Goal: Book appointment/travel/reservation

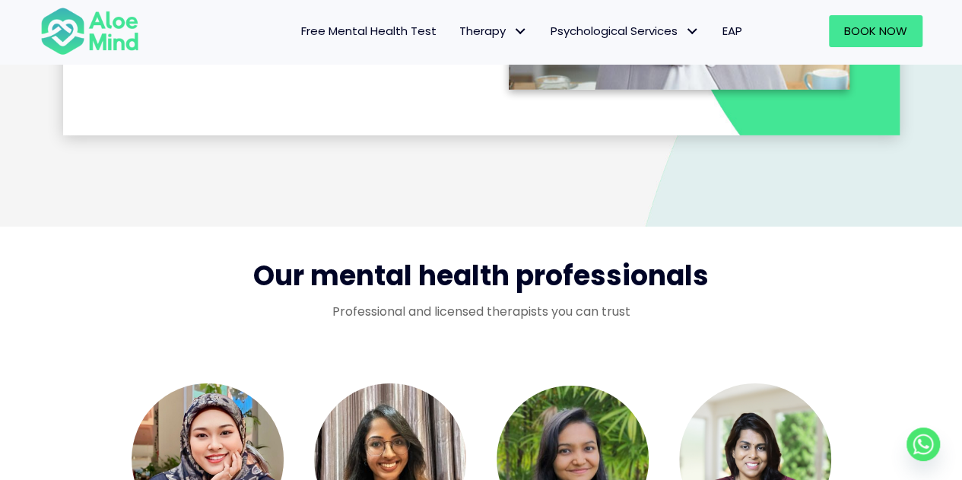
scroll to position [2205, 0]
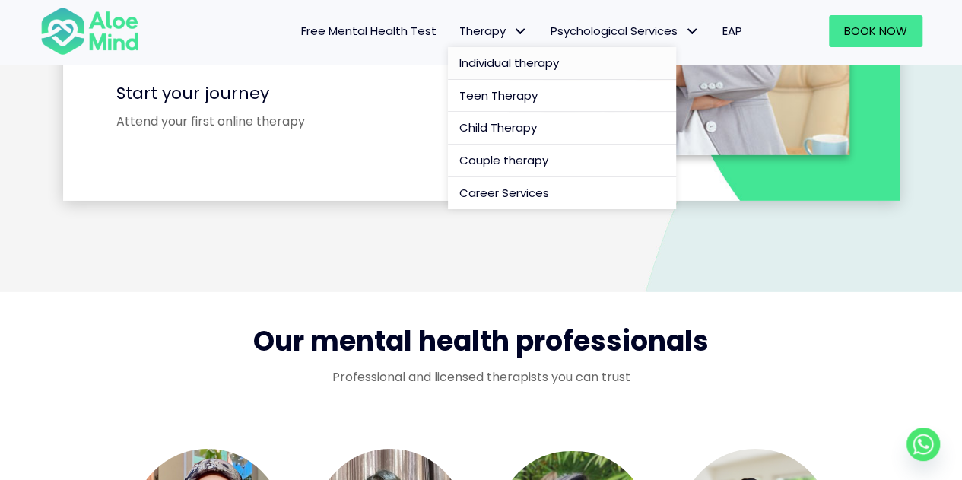
click at [506, 69] on span "Individual therapy" at bounding box center [509, 63] width 100 height 16
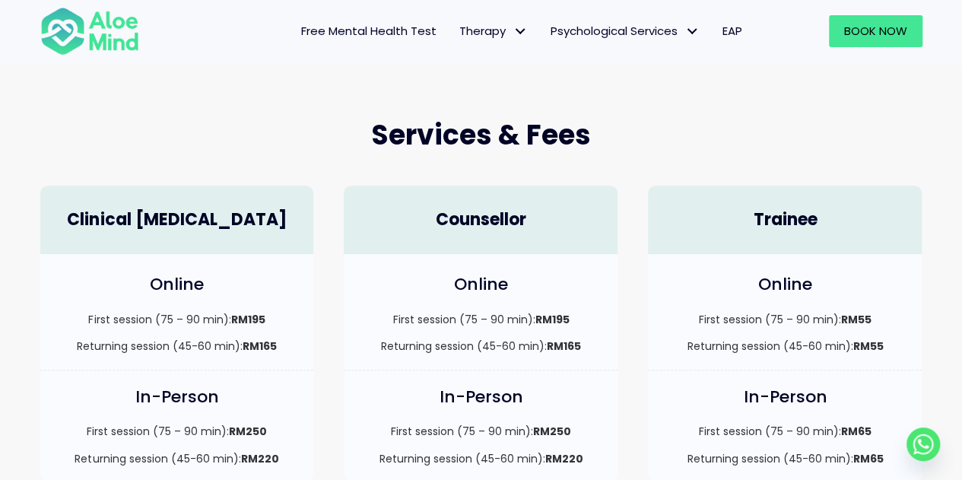
scroll to position [456, 0]
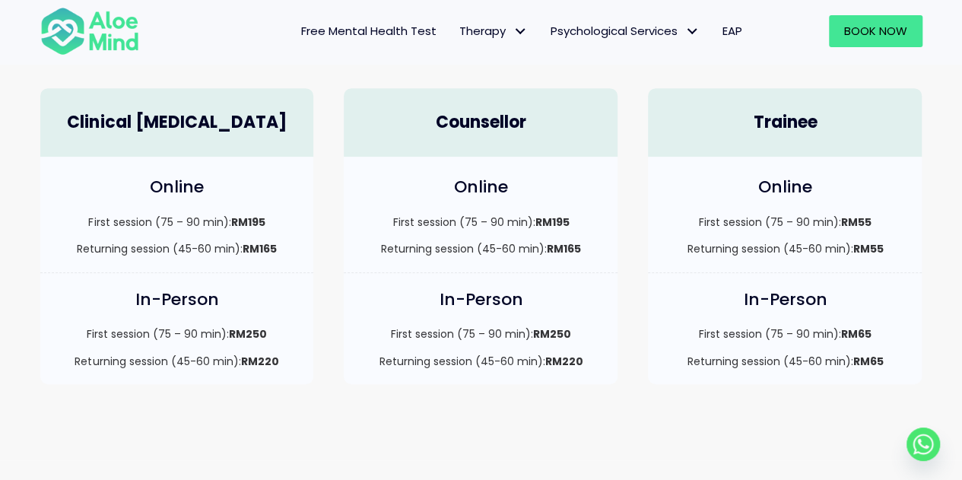
click at [452, 350] on div "First session (75 – 90 min): RM250 Returning session (45-60 min): RM220" at bounding box center [480, 347] width 243 height 43
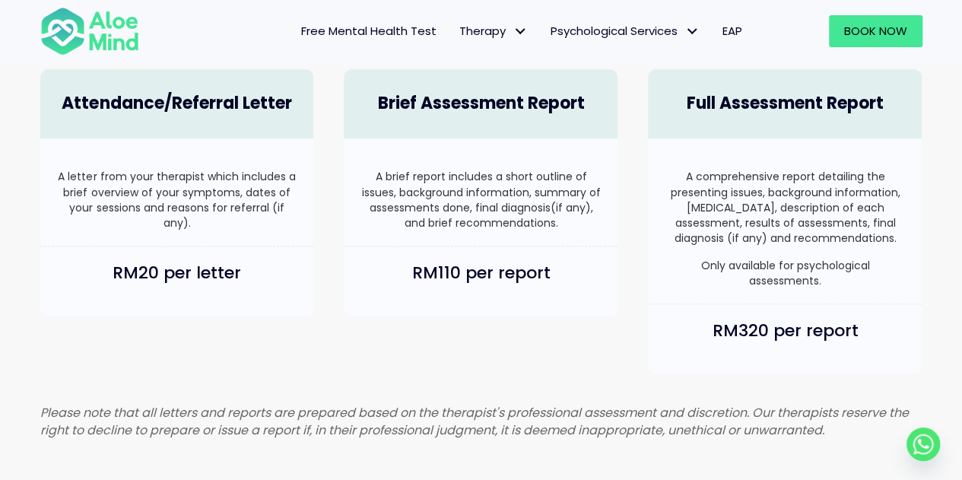
scroll to position [1064, 0]
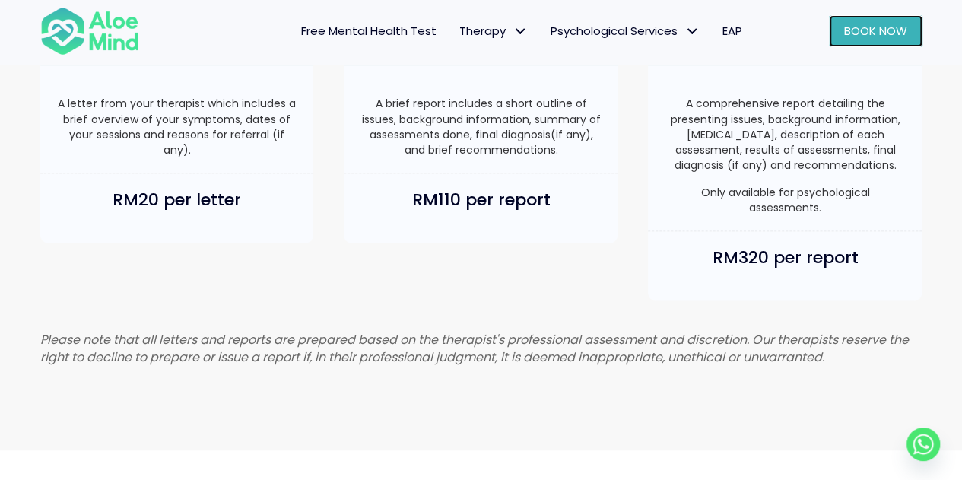
click at [865, 40] on link "Book Now" at bounding box center [876, 31] width 94 height 32
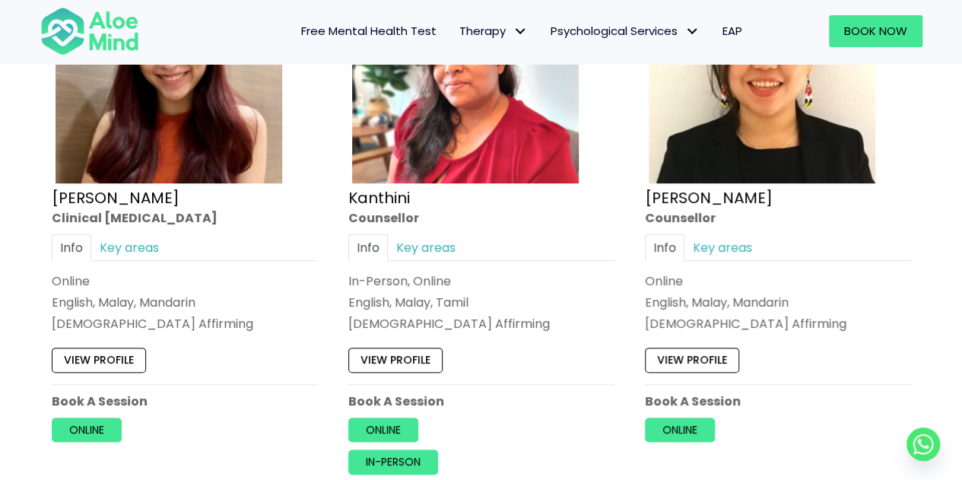
scroll to position [3269, 0]
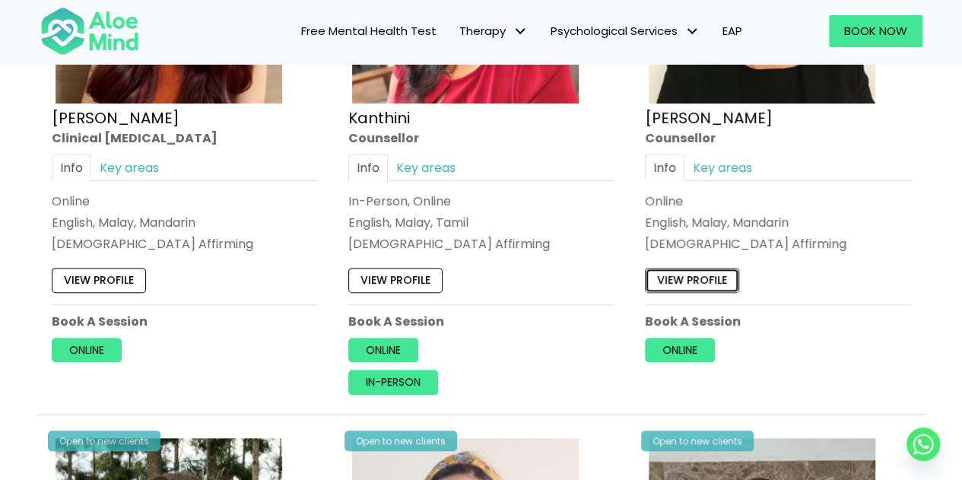
click at [713, 273] on link "View profile" at bounding box center [692, 280] width 94 height 24
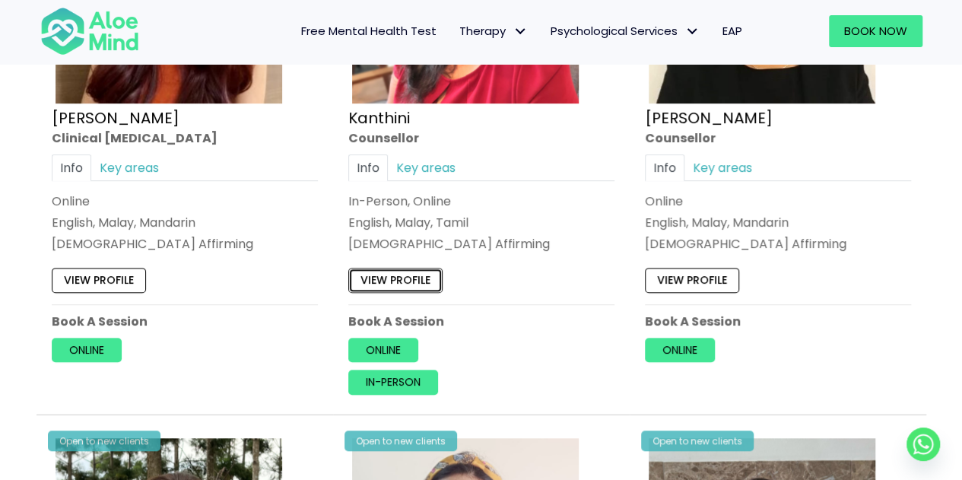
click at [375, 268] on link "View profile" at bounding box center [395, 280] width 94 height 24
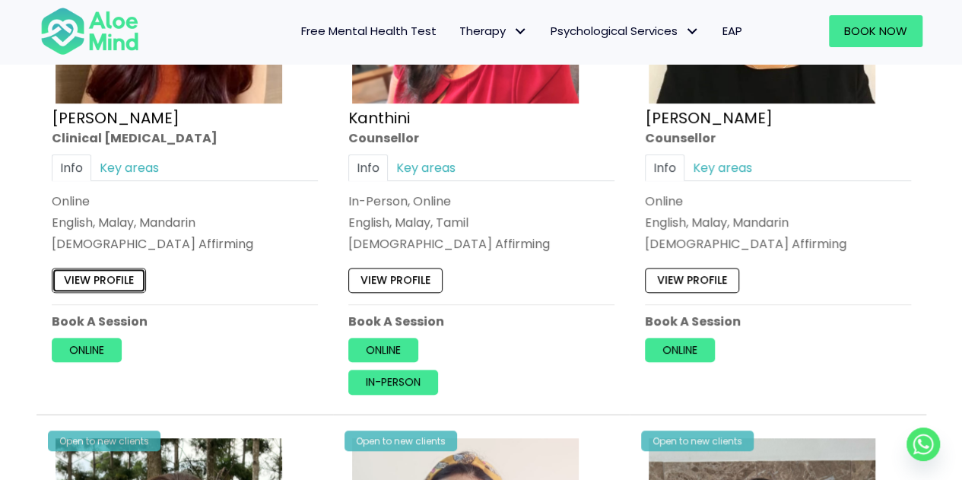
click at [98, 277] on link "View profile" at bounding box center [99, 280] width 94 height 24
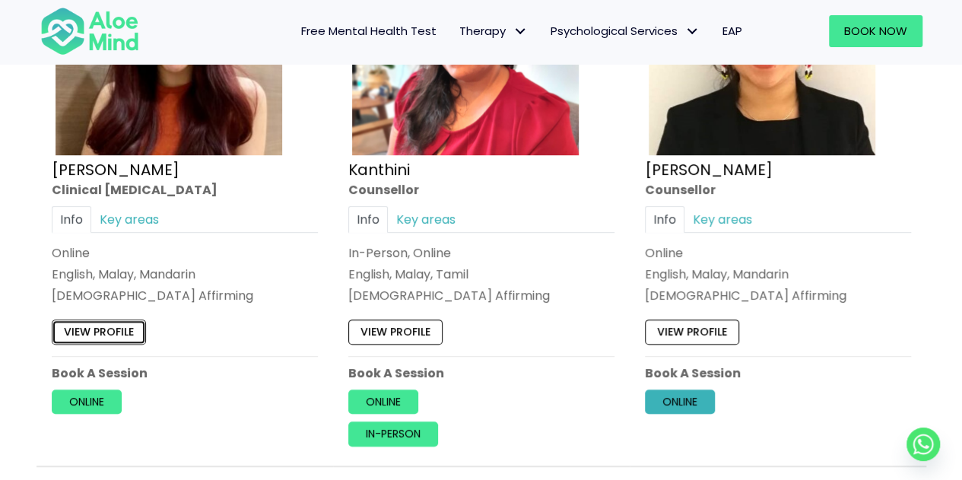
scroll to position [3233, 0]
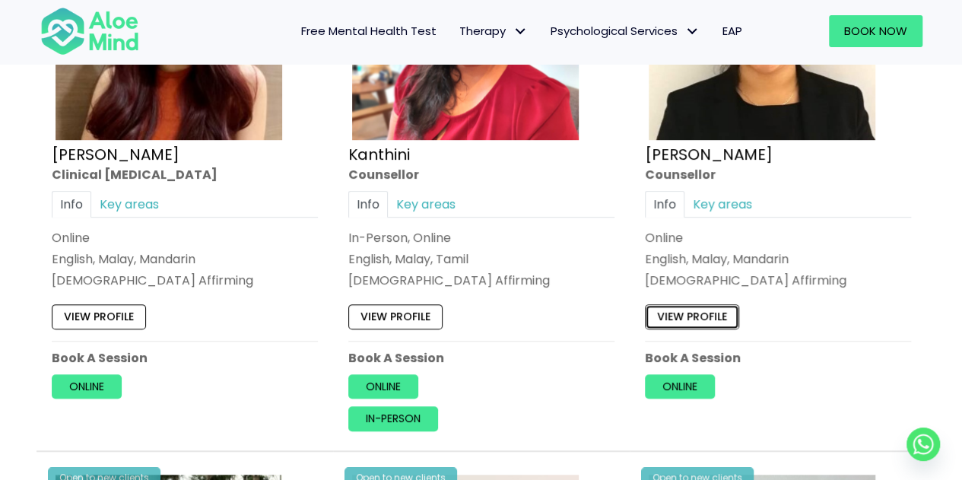
click at [707, 317] on link "View profile" at bounding box center [692, 317] width 94 height 24
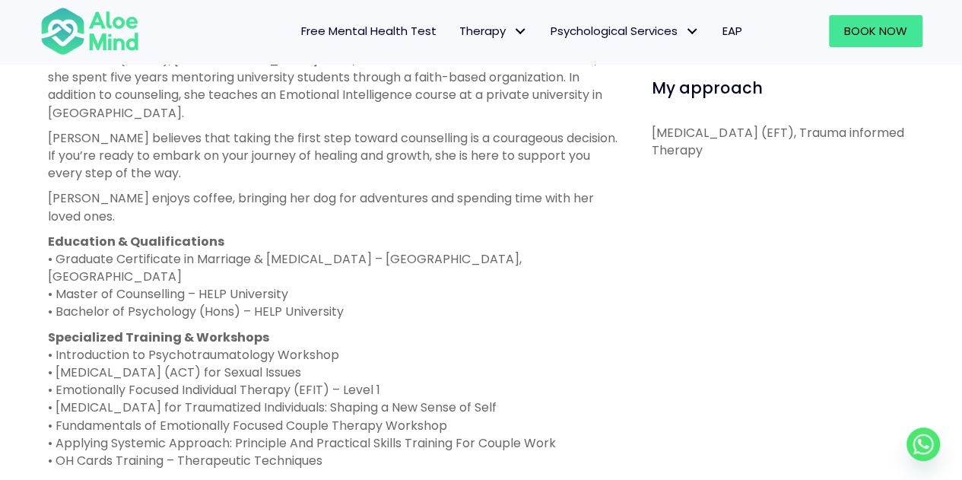
scroll to position [760, 0]
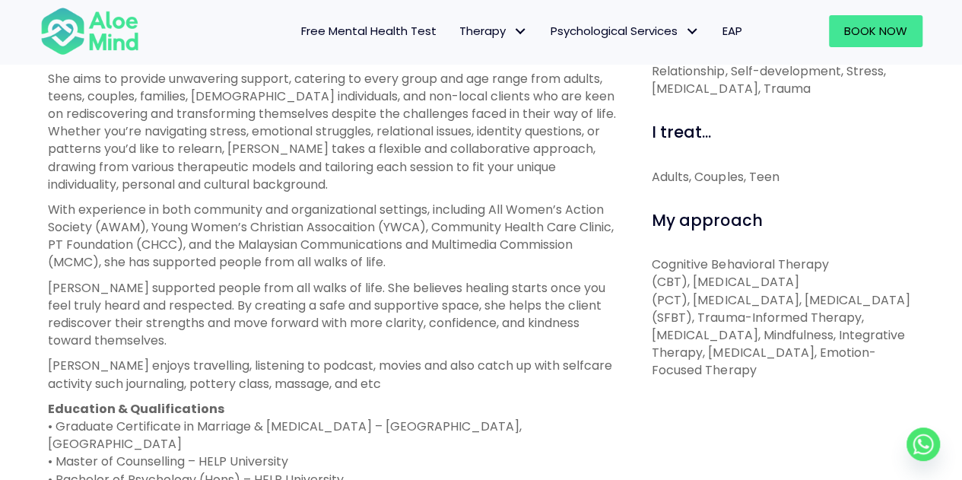
scroll to position [608, 0]
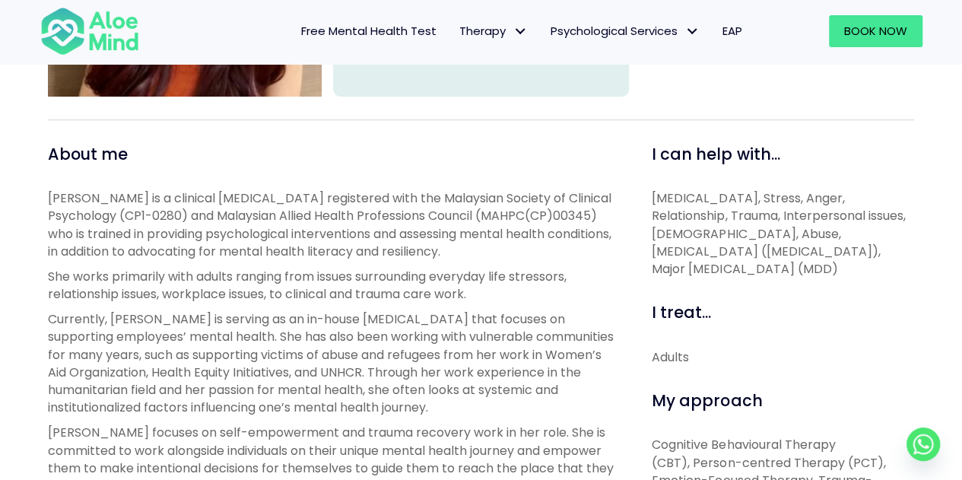
scroll to position [988, 0]
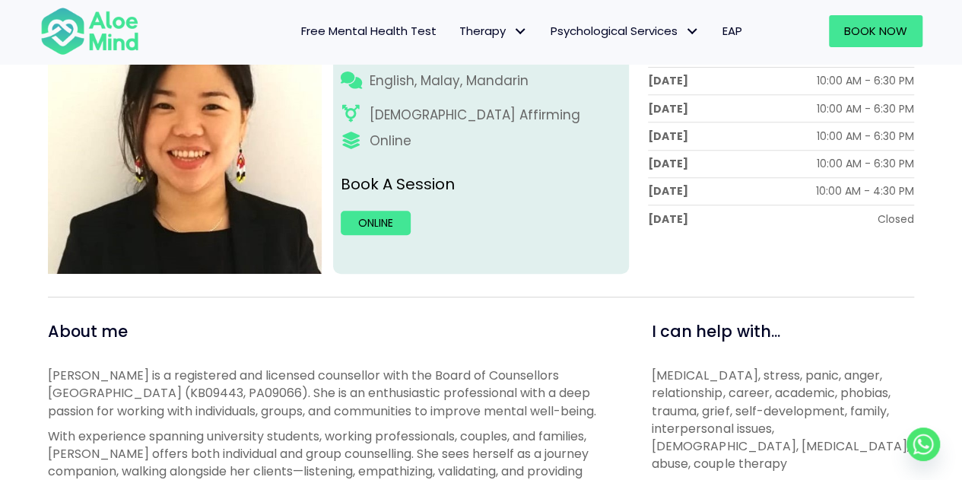
scroll to position [228, 0]
